Goal: Information Seeking & Learning: Find specific fact

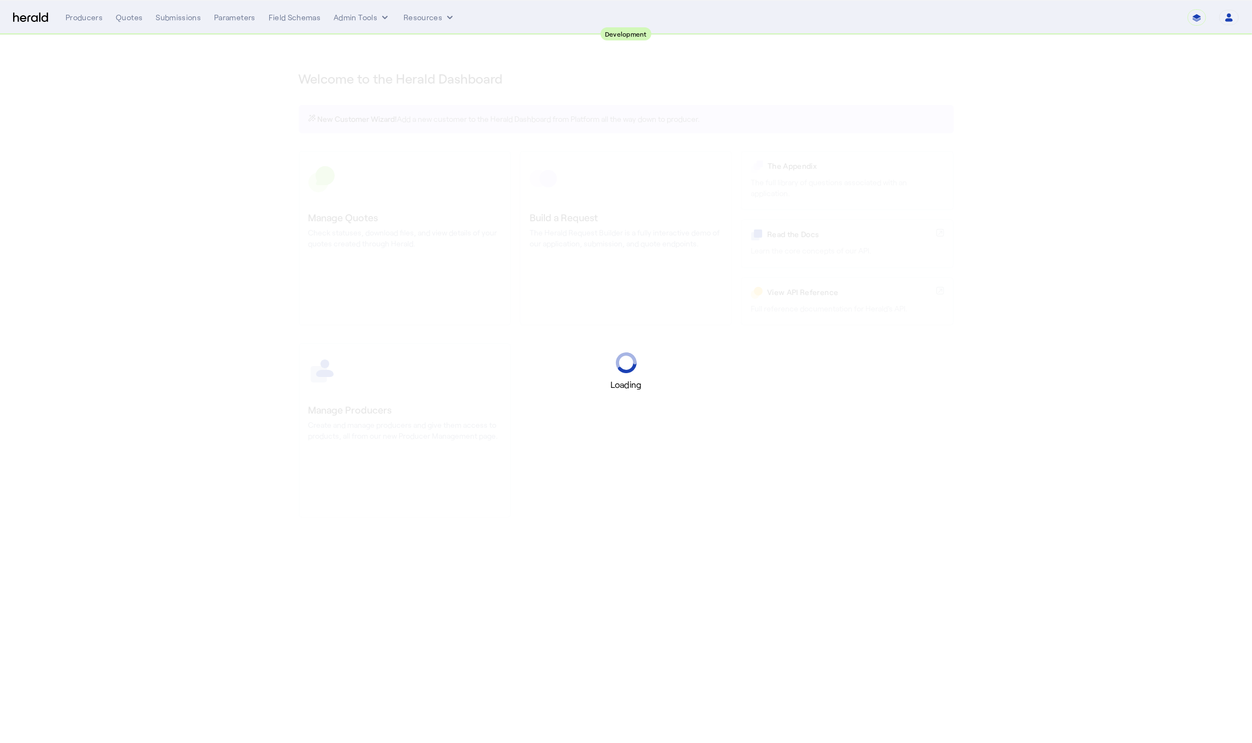
select select "pfm_2v8p_herald_api"
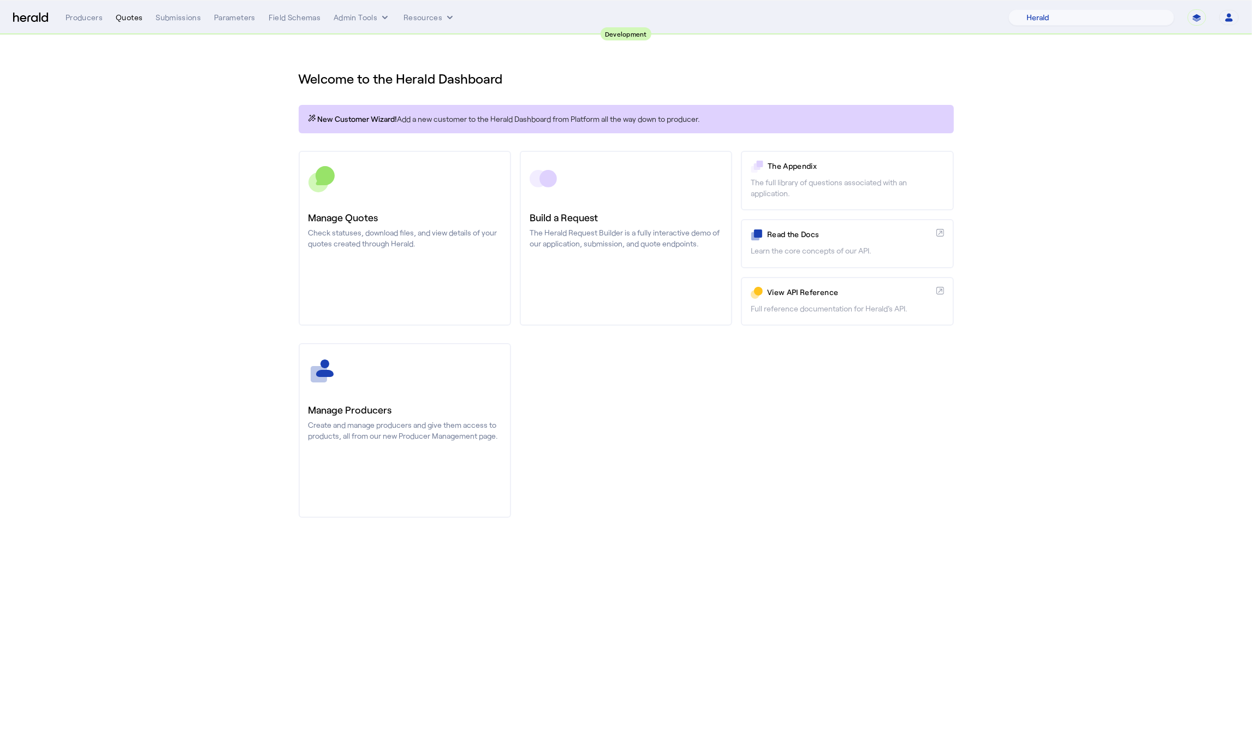
click at [122, 13] on div "Quotes" at bounding box center [129, 17] width 27 height 11
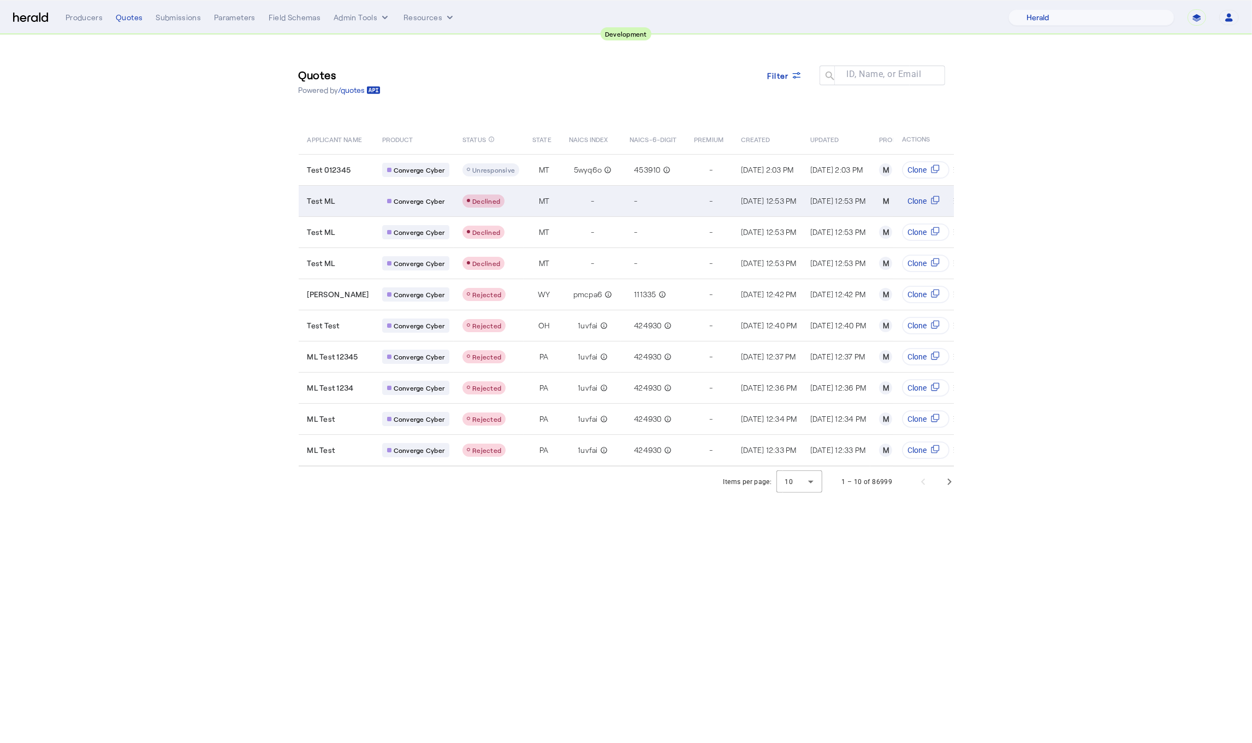
click at [396, 201] on span "Converge Cyber" at bounding box center [419, 201] width 51 height 9
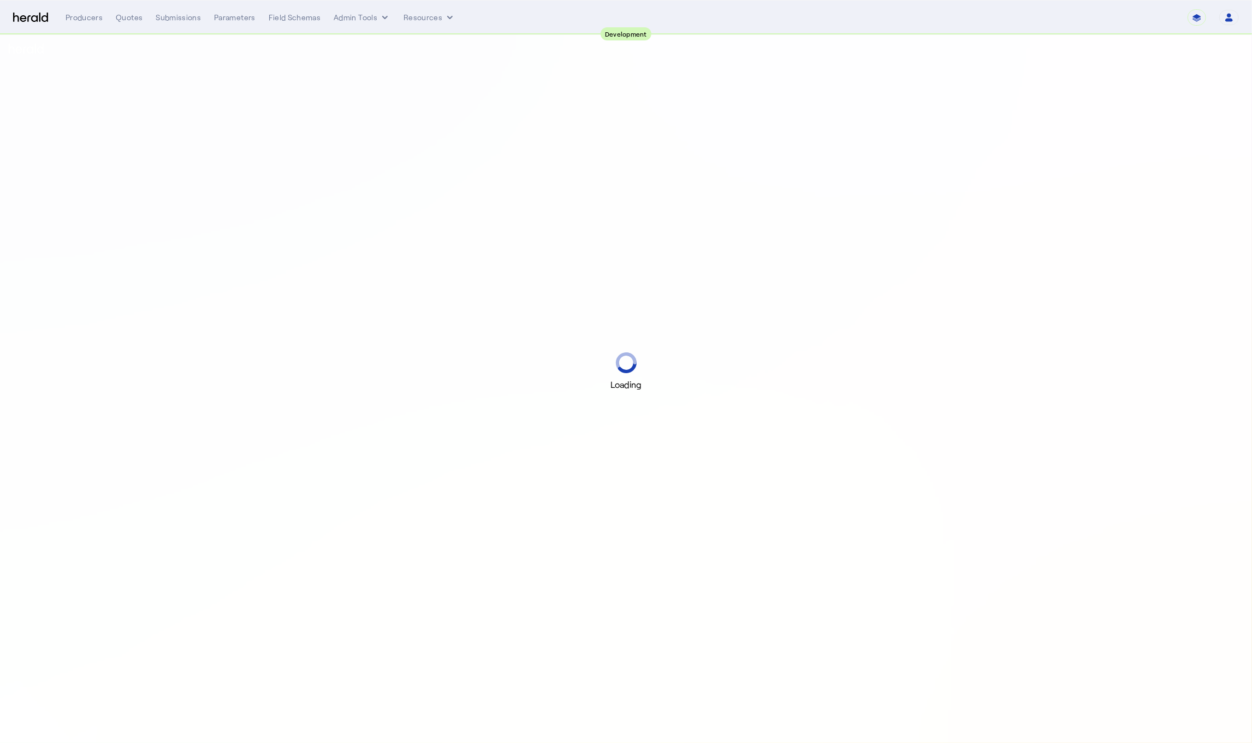
select select "pfm_2v8p_herald_api"
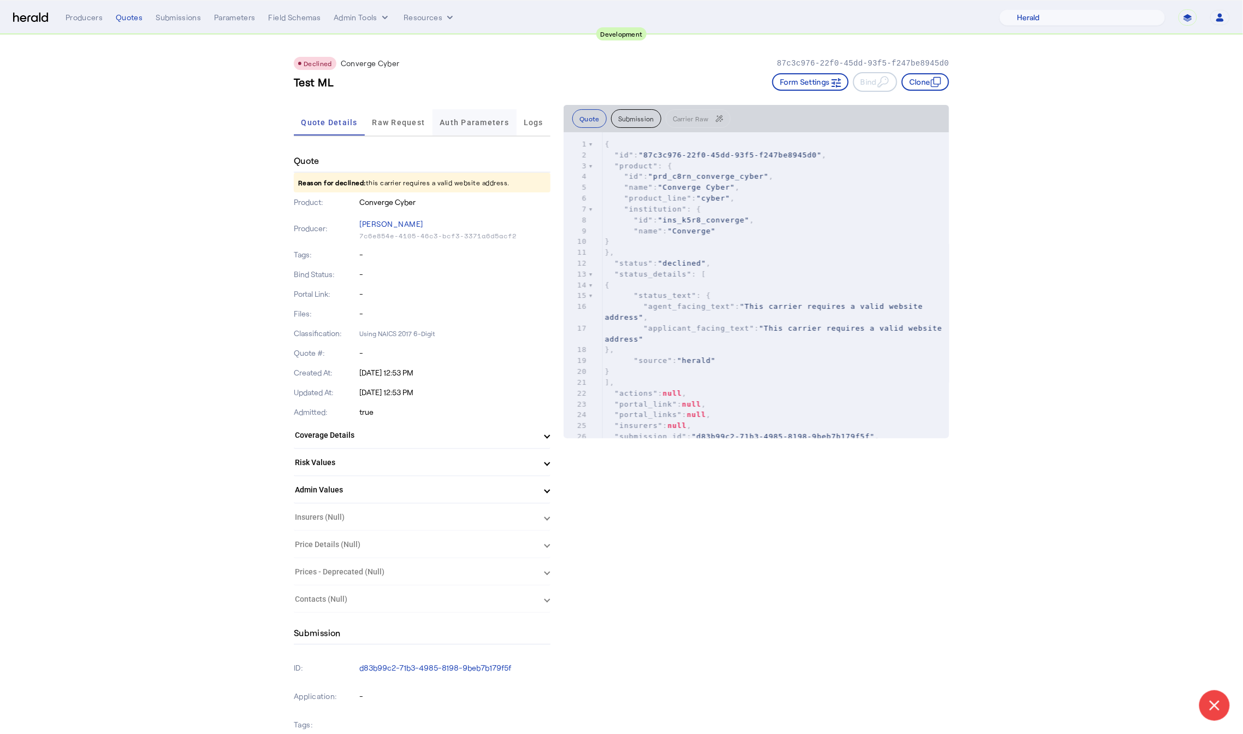
click at [457, 119] on span "Auth Parameters" at bounding box center [474, 123] width 69 height 8
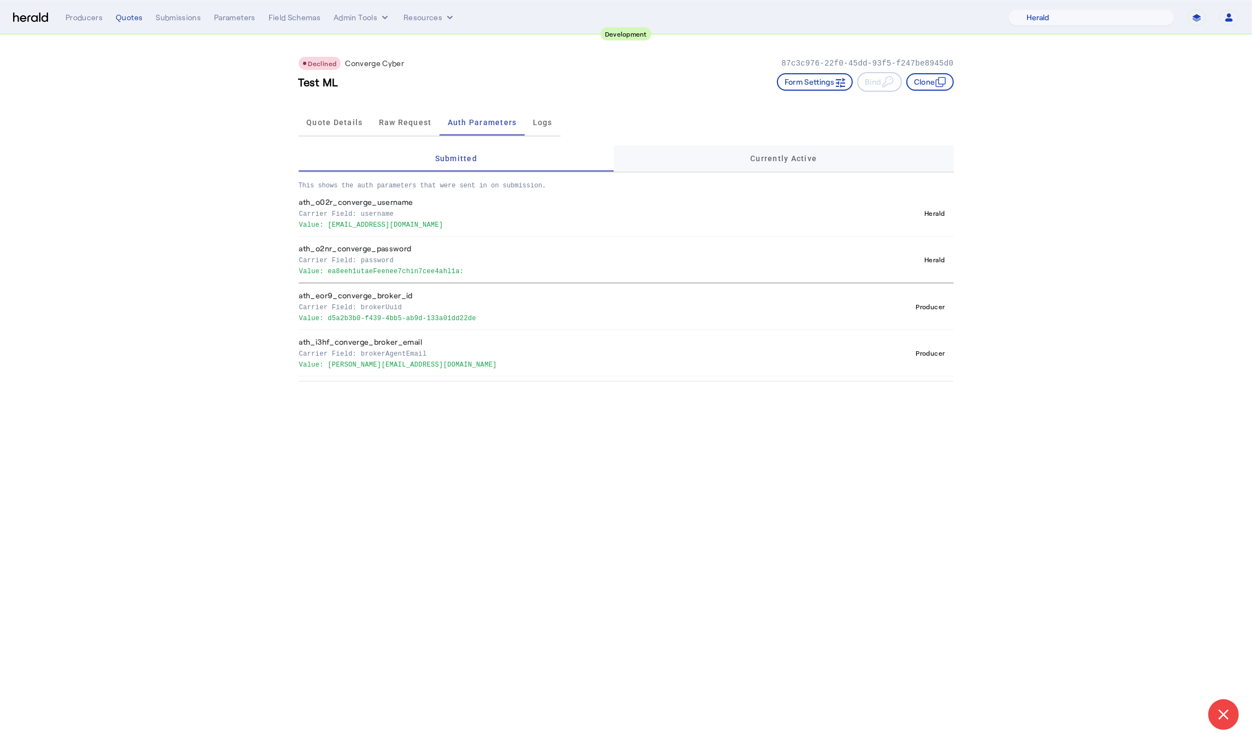
click at [707, 145] on div "Currently Active" at bounding box center [784, 158] width 340 height 26
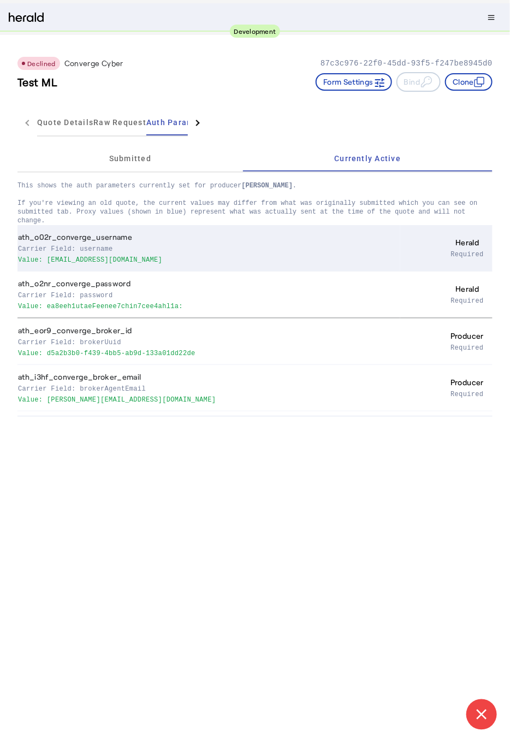
click at [333, 253] on p "Value: [EMAIL_ADDRESS][DOMAIN_NAME]" at bounding box center [207, 258] width 378 height 11
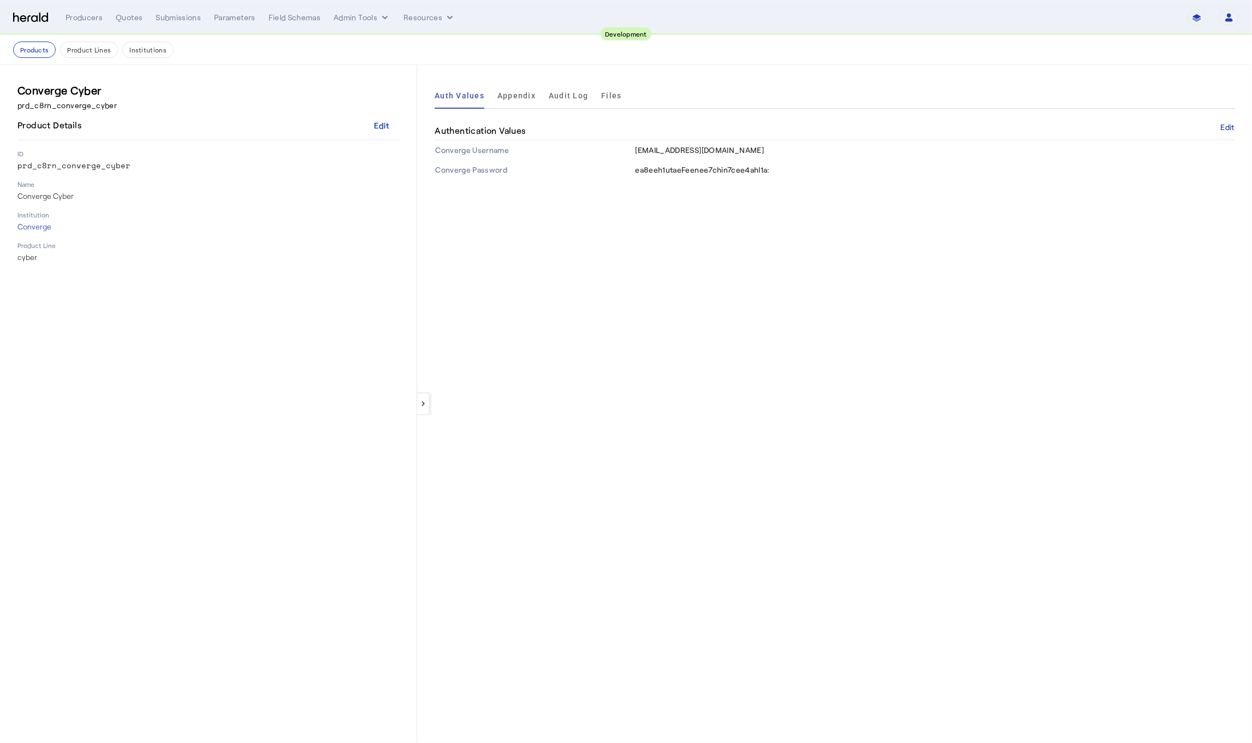
click at [658, 140] on td "[EMAIL_ADDRESS][DOMAIN_NAME]" at bounding box center [935, 150] width 600 height 20
click at [663, 149] on span "[EMAIL_ADDRESS][DOMAIN_NAME]" at bounding box center [699, 149] width 129 height 9
drag, startPoint x: 754, startPoint y: 145, endPoint x: 777, endPoint y: 149, distance: 22.8
click at [777, 149] on td "[EMAIL_ADDRESS][DOMAIN_NAME]" at bounding box center [935, 150] width 600 height 20
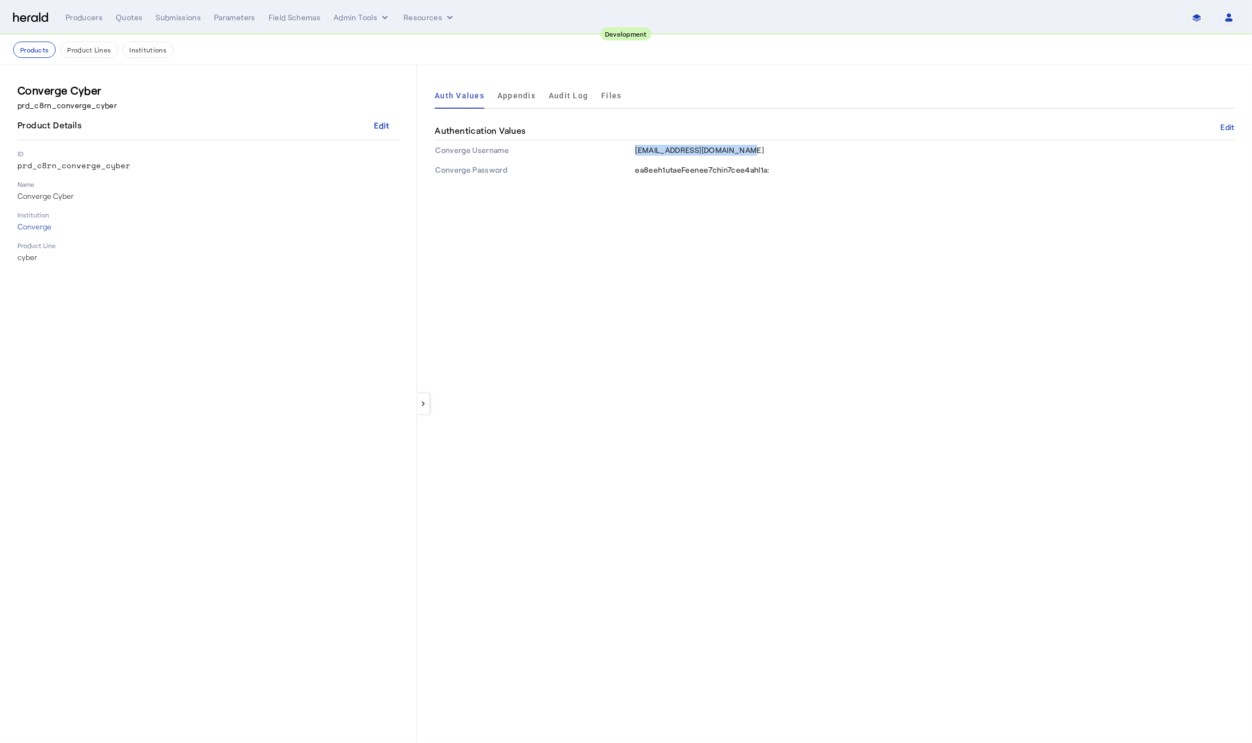
copy span "[EMAIL_ADDRESS][DOMAIN_NAME]"
click at [754, 166] on span "ea8eeh1utaeFeenee7chin7cee4ahl1a:" at bounding box center [702, 169] width 135 height 9
drag, startPoint x: 781, startPoint y: 167, endPoint x: 626, endPoint y: 172, distance: 155.2
click at [626, 172] on tr "Converge Password [SECURITY_DATA]" at bounding box center [835, 170] width 800 height 20
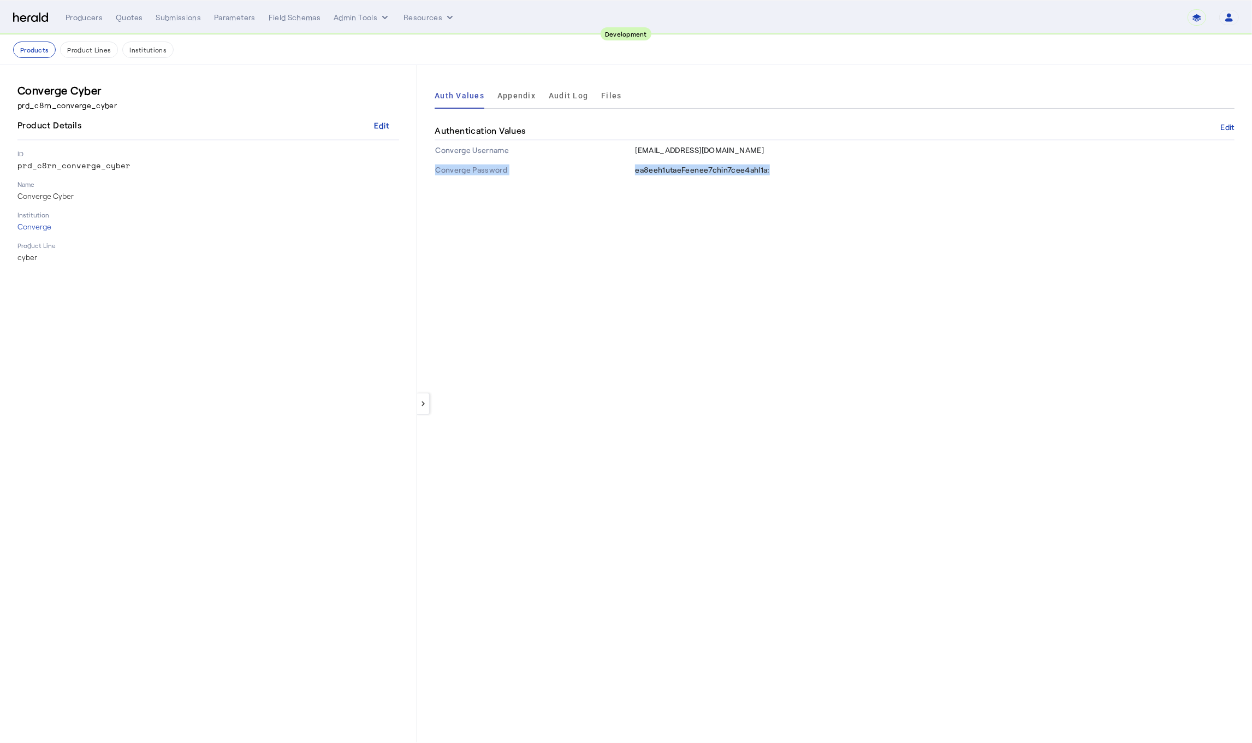
copy tr "Converge Password [SECURITY_DATA]"
click at [779, 134] on div "Authentication Values Edit" at bounding box center [835, 131] width 800 height 19
drag, startPoint x: 635, startPoint y: 171, endPoint x: 771, endPoint y: 171, distance: 135.5
click at [771, 171] on td "ea8eeh1utaeFeenee7chin7cee4ahl1a:" at bounding box center [935, 170] width 600 height 20
copy span "ea8eeh1utaeFeenee7chin7cee4ahl1a:"
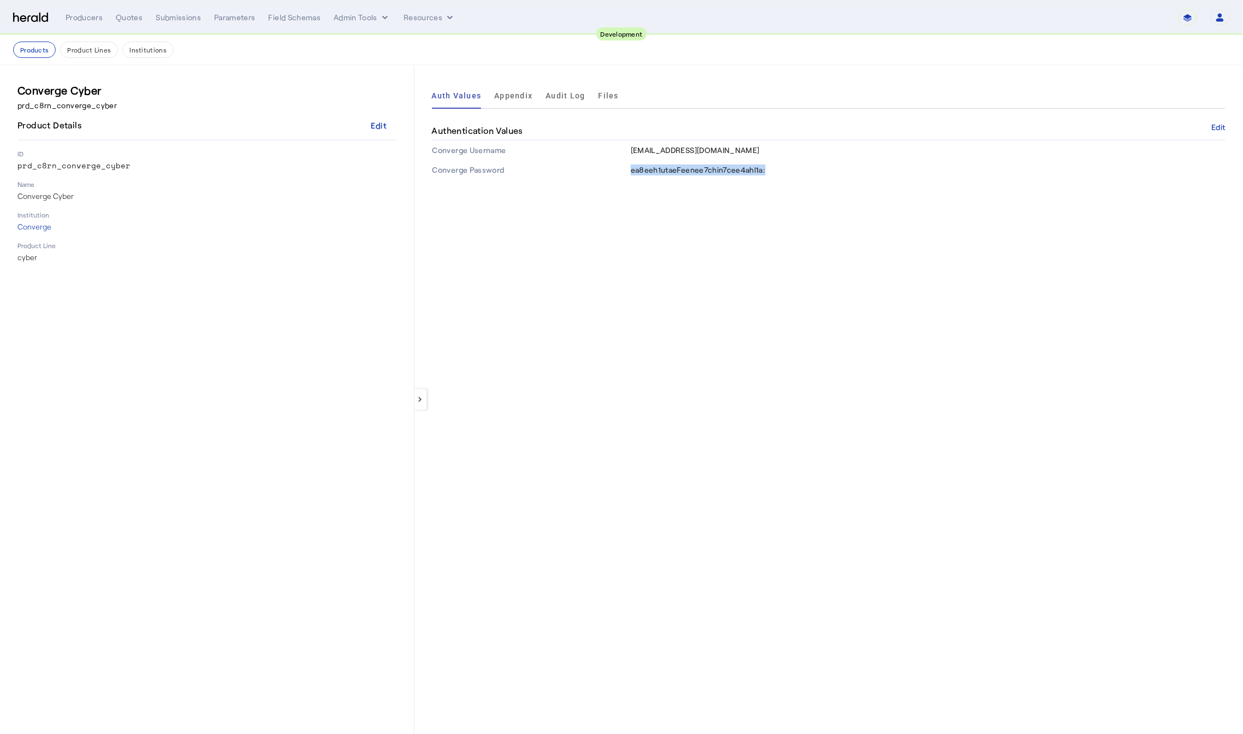
select select "pfm_2v8p_herald_api"
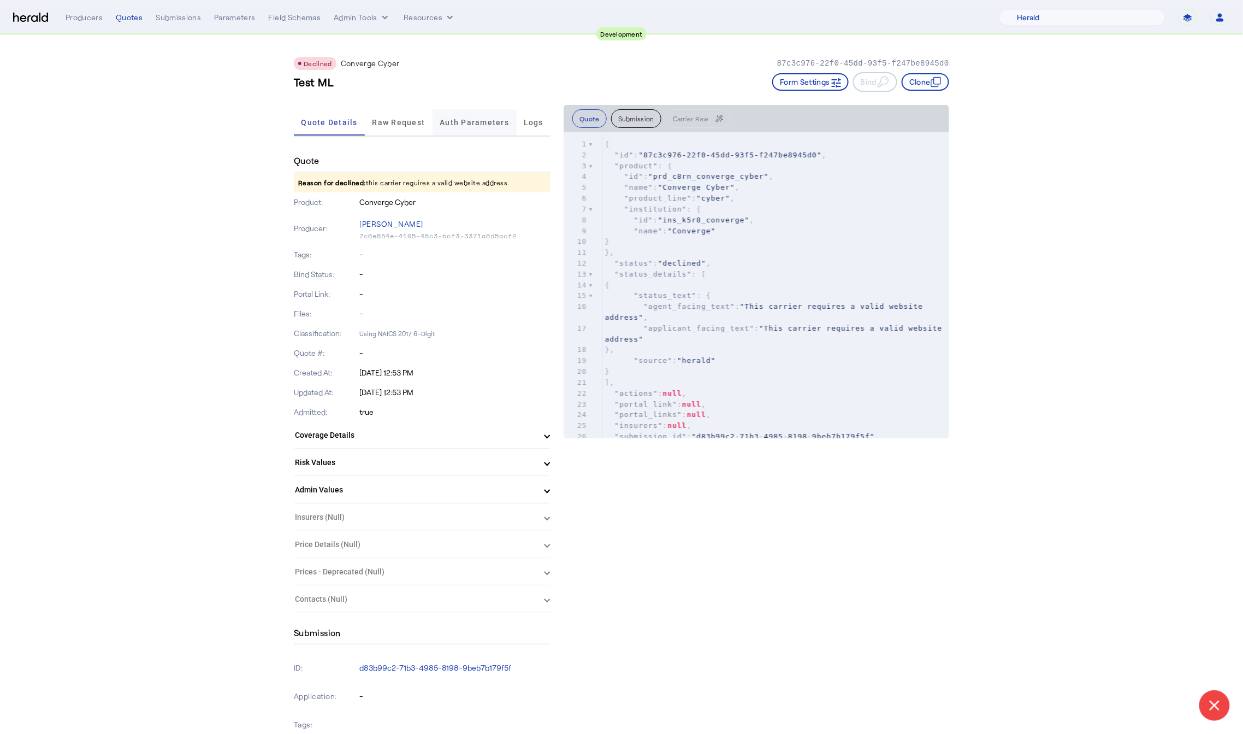
click at [462, 125] on span "Auth Parameters" at bounding box center [474, 122] width 69 height 26
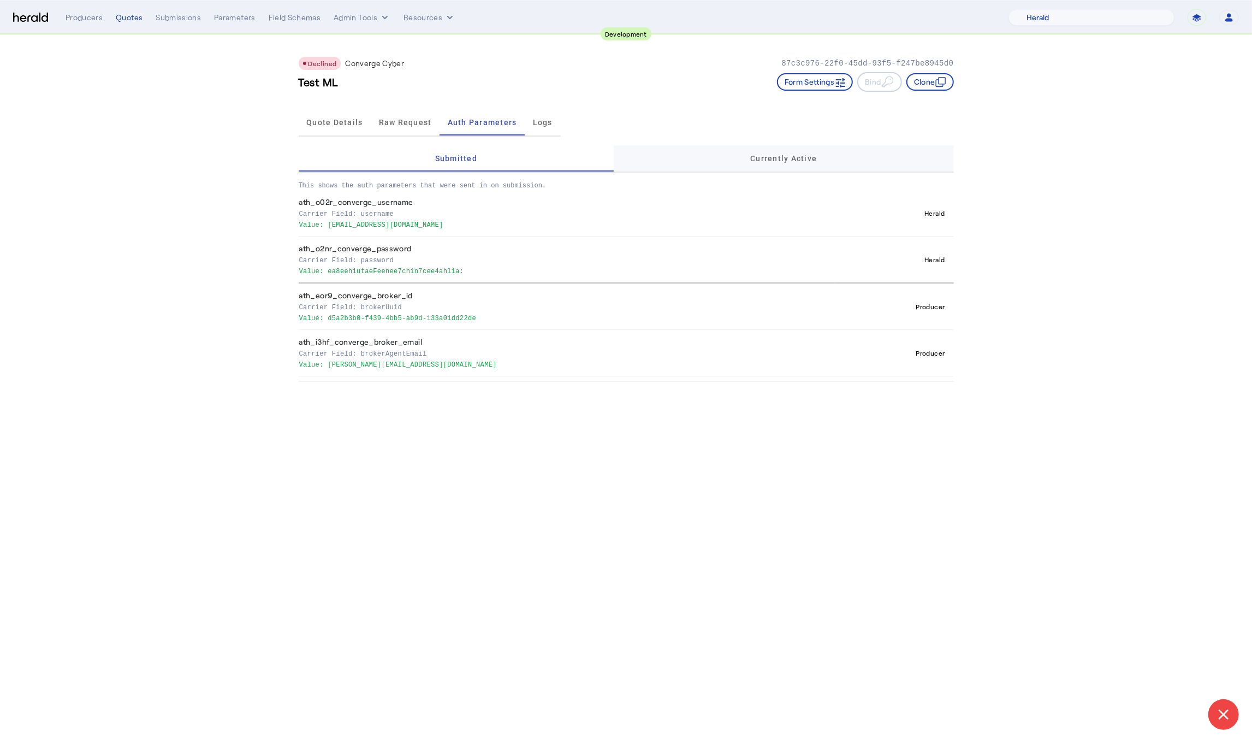
click at [832, 150] on div "Currently Active" at bounding box center [784, 158] width 340 height 26
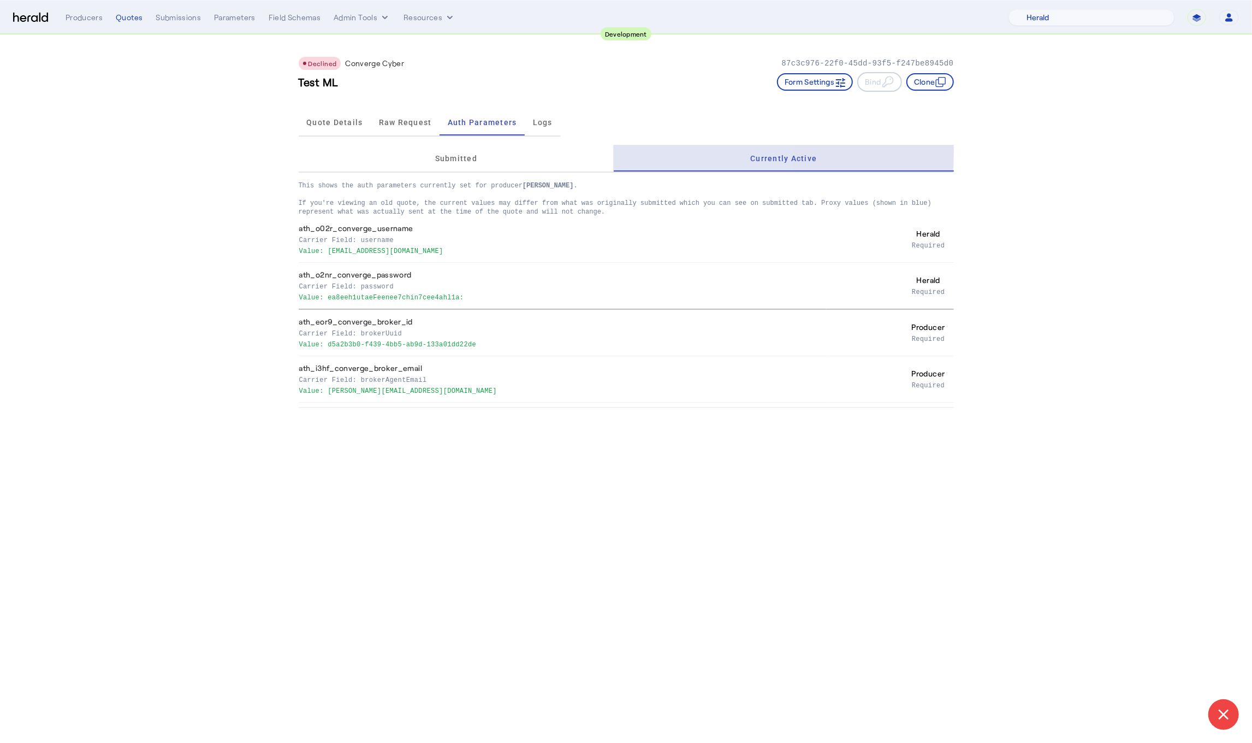
click at [663, 149] on div "Currently Active" at bounding box center [784, 158] width 340 height 26
click at [636, 156] on div "Currently Active" at bounding box center [784, 158] width 340 height 26
click at [497, 158] on div "Submitted" at bounding box center [457, 158] width 316 height 26
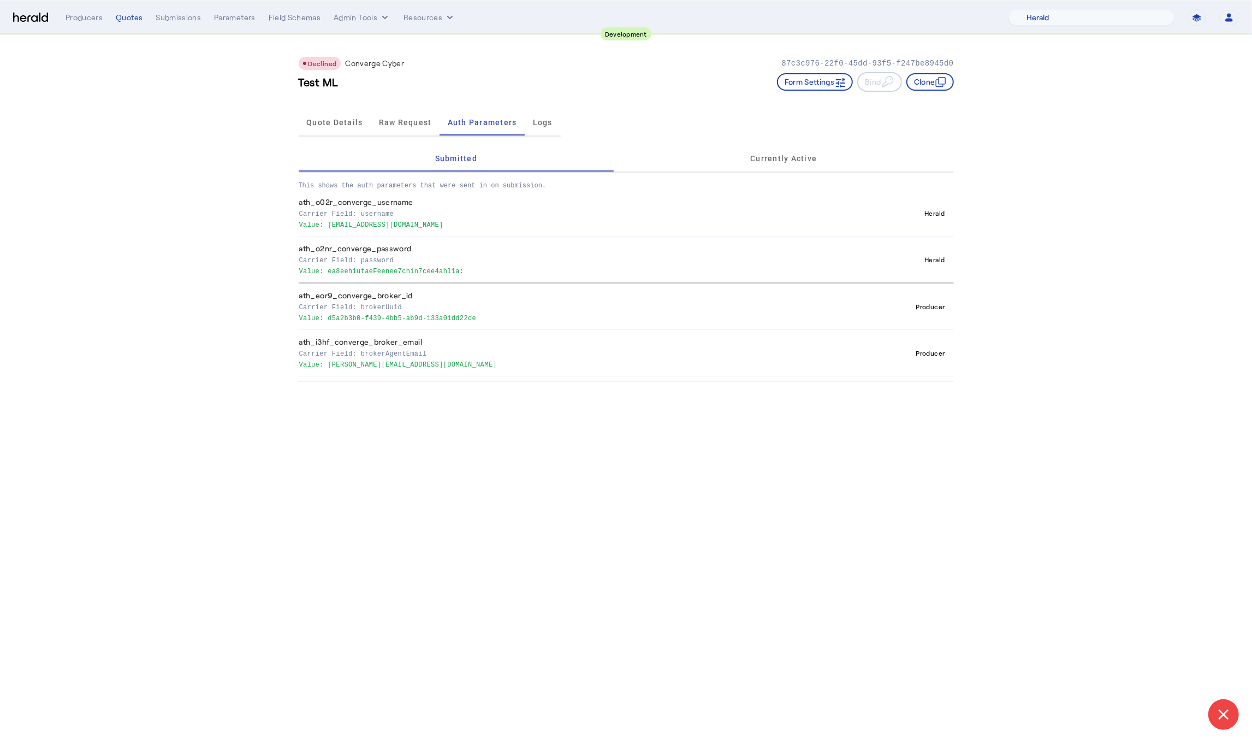
drag, startPoint x: 411, startPoint y: 328, endPoint x: 327, endPoint y: 315, distance: 85.7
click at [327, 315] on p "Value: d5a2b3b0-f439-4bb5-ab9d-133a01dd22de" at bounding box center [565, 317] width 532 height 11
copy p "d5a2b3b0-f439-4bb5-ab9d-133a01dd22de"
drag, startPoint x: 423, startPoint y: 360, endPoint x: 329, endPoint y: 364, distance: 93.5
click at [329, 364] on p "Value: [PERSON_NAME][EMAIL_ADDRESS][DOMAIN_NAME]" at bounding box center [565, 363] width 532 height 11
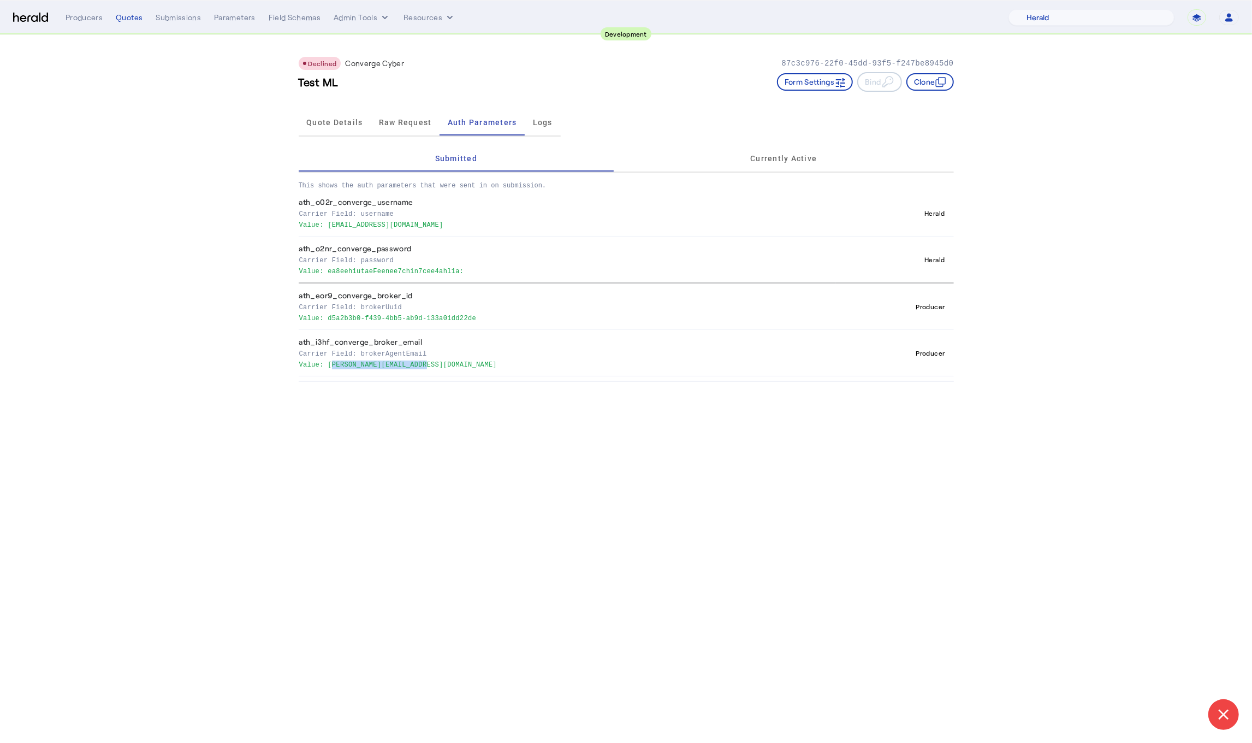
copy p "[PERSON_NAME][EMAIL_ADDRESS][DOMAIN_NAME]"
